Goal: Transaction & Acquisition: Subscribe to service/newsletter

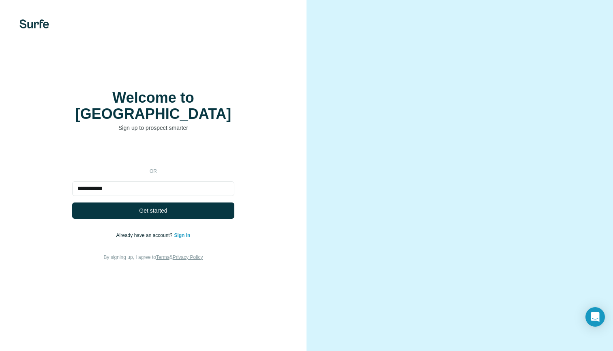
type input "**********"
click at [202, 144] on div "تسجيل الدخول باستخدام حساب Google (يفتح الرابط في علامة تبويب جديدة)" at bounding box center [153, 153] width 162 height 18
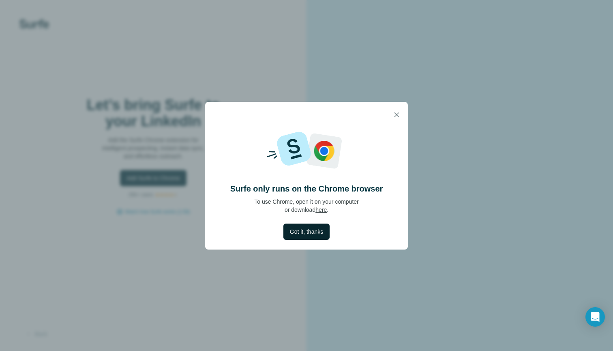
click at [324, 236] on button "Got it, thanks" at bounding box center [306, 231] width 46 height 16
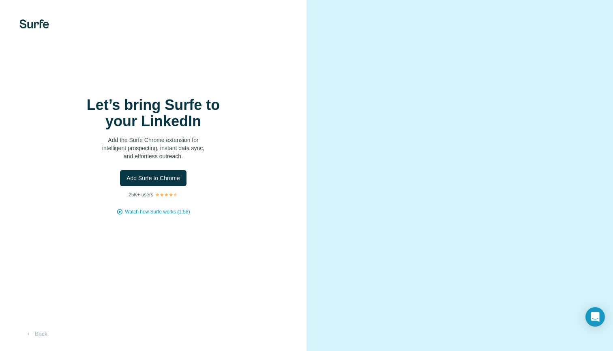
click at [144, 212] on span "Watch how Surfe works (1:58)" at bounding box center [157, 211] width 65 height 7
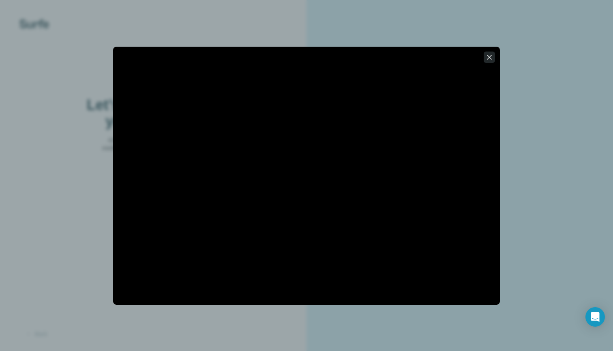
click at [490, 53] on icon "button" at bounding box center [489, 57] width 8 height 8
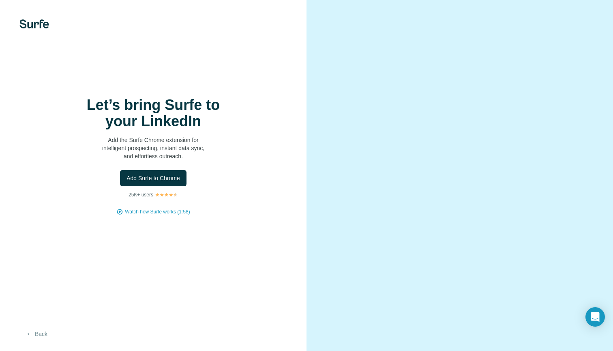
click at [37, 335] on button "Back" at bounding box center [36, 333] width 34 height 15
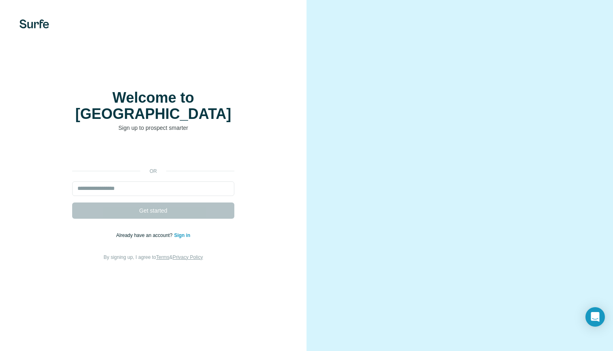
click at [27, 145] on div "or Get started Already have an account? Sign in By signing up, I agree to Terms…" at bounding box center [153, 203] width 274 height 117
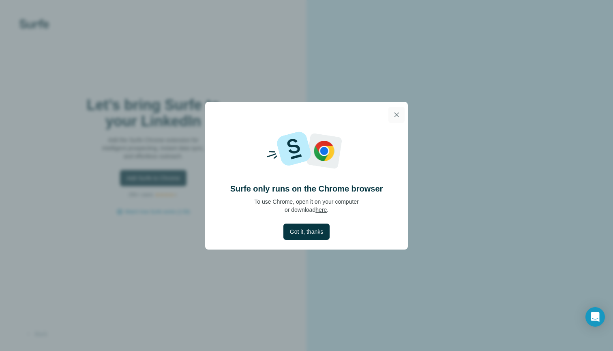
click at [399, 118] on icon "button" at bounding box center [397, 115] width 8 height 8
